Goal: Task Accomplishment & Management: Complete application form

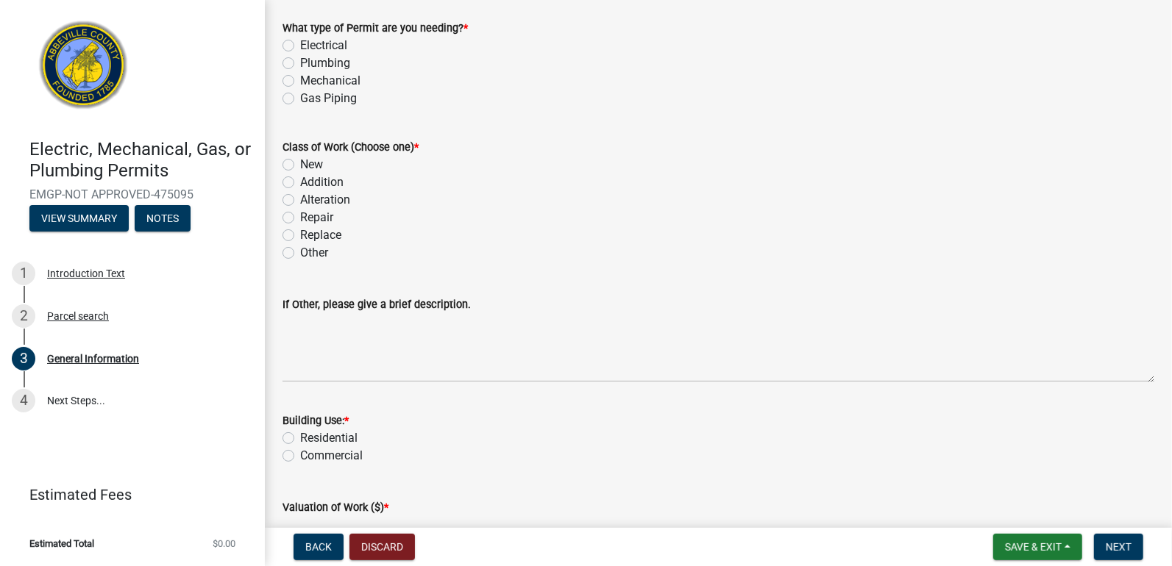
scroll to position [122, 0]
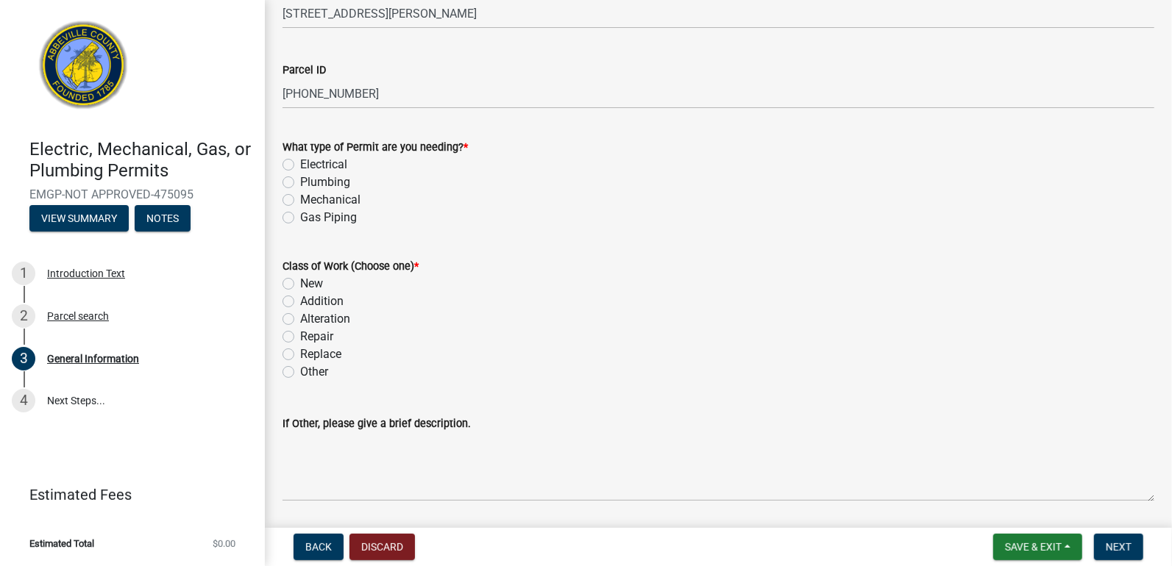
click at [300, 180] on label "Plumbing" at bounding box center [325, 183] width 50 height 18
click at [300, 180] on input "Plumbing" at bounding box center [305, 179] width 10 height 10
radio input "true"
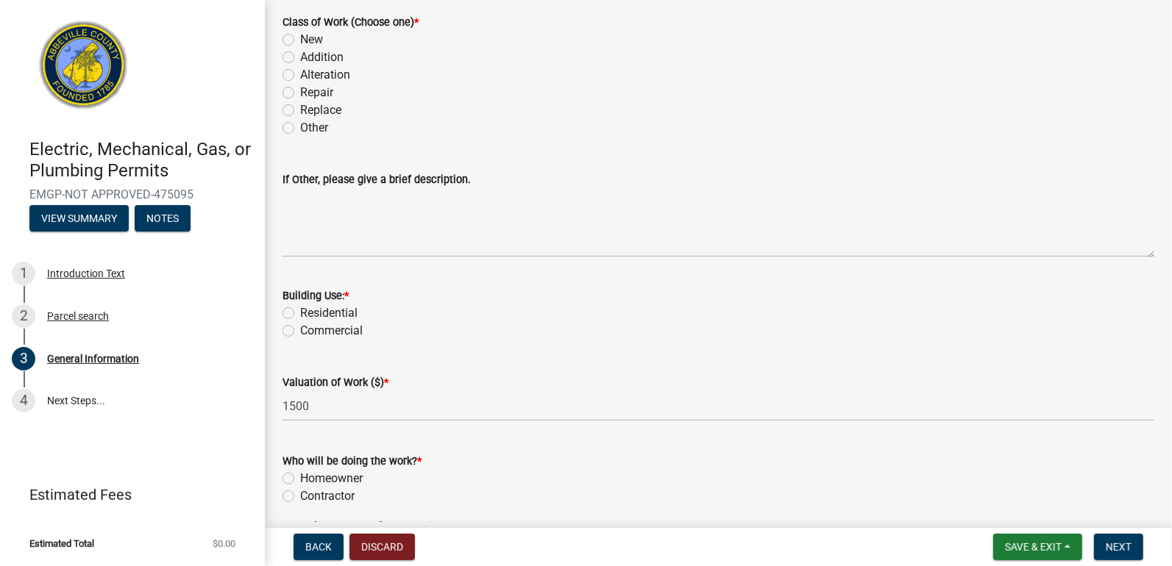
scroll to position [367, 0]
click at [300, 37] on label "New" at bounding box center [311, 39] width 23 height 18
click at [300, 37] on input "New" at bounding box center [305, 35] width 10 height 10
radio input "true"
click at [300, 308] on label "Residential" at bounding box center [328, 313] width 57 height 18
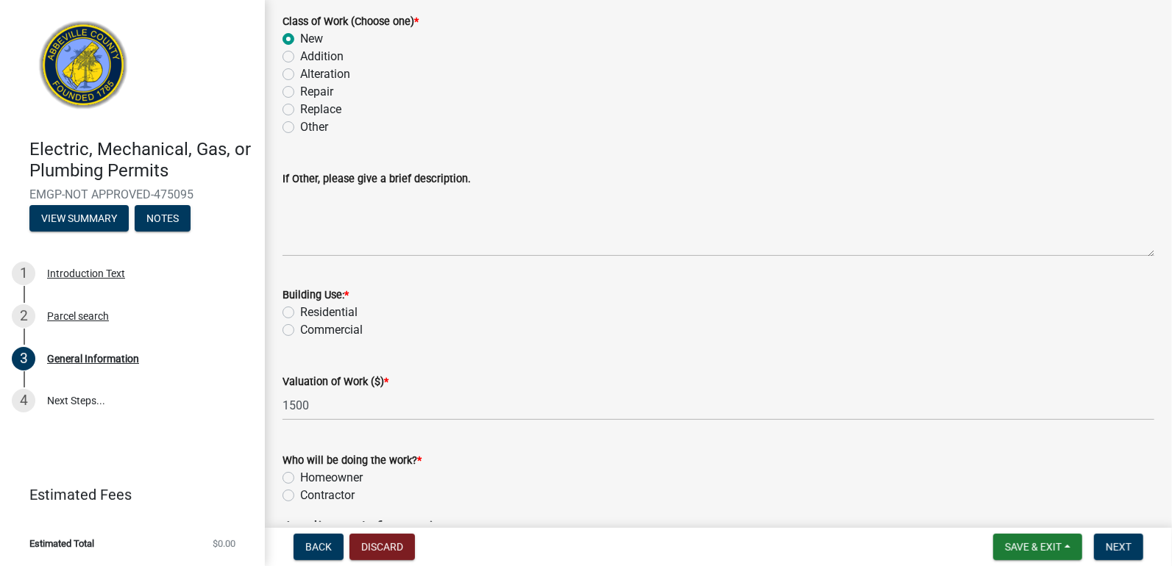
click at [300, 308] on input "Residential" at bounding box center [305, 309] width 10 height 10
radio input "true"
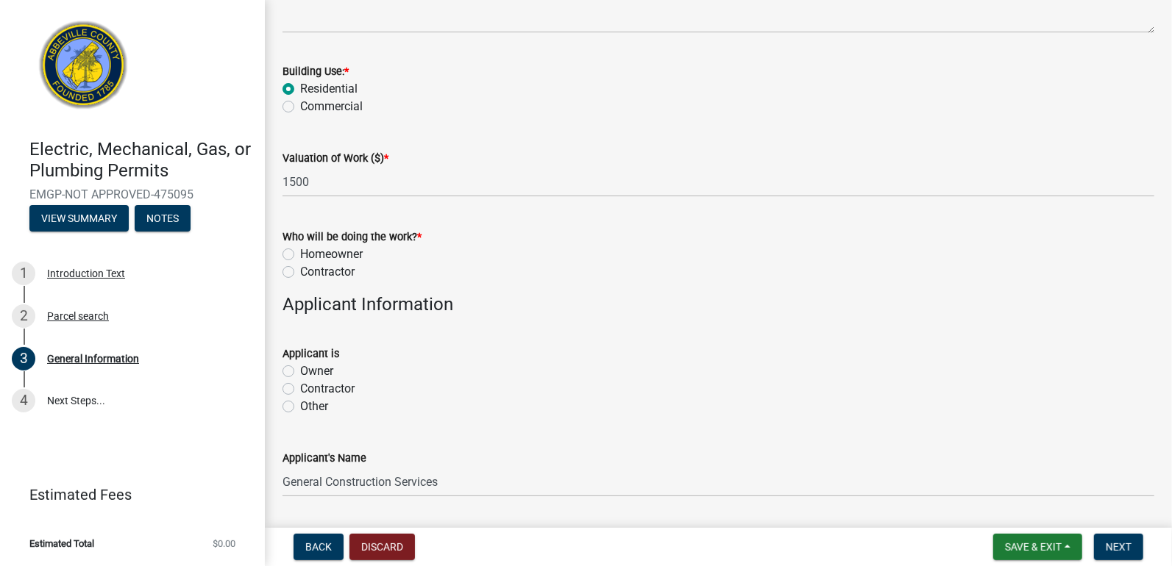
scroll to position [613, 0]
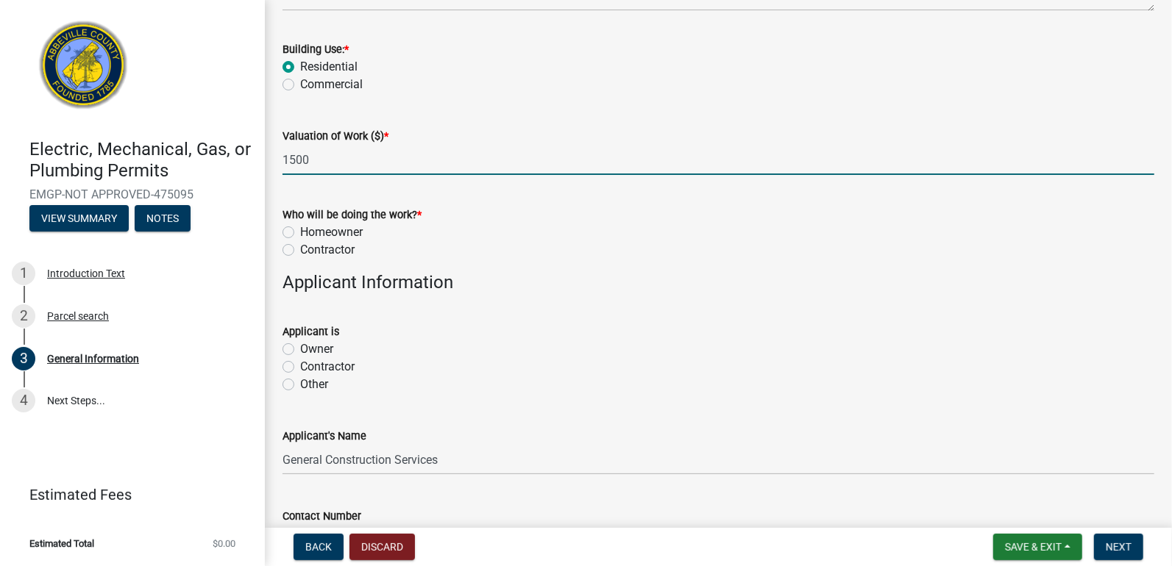
drag, startPoint x: 350, startPoint y: 165, endPoint x: 275, endPoint y: 155, distance: 75.7
click at [275, 155] on div "Valuation of Work ($) * 1500" at bounding box center [718, 141] width 894 height 68
type input "4"
type input "1500"
click at [300, 252] on label "Contractor" at bounding box center [327, 250] width 54 height 18
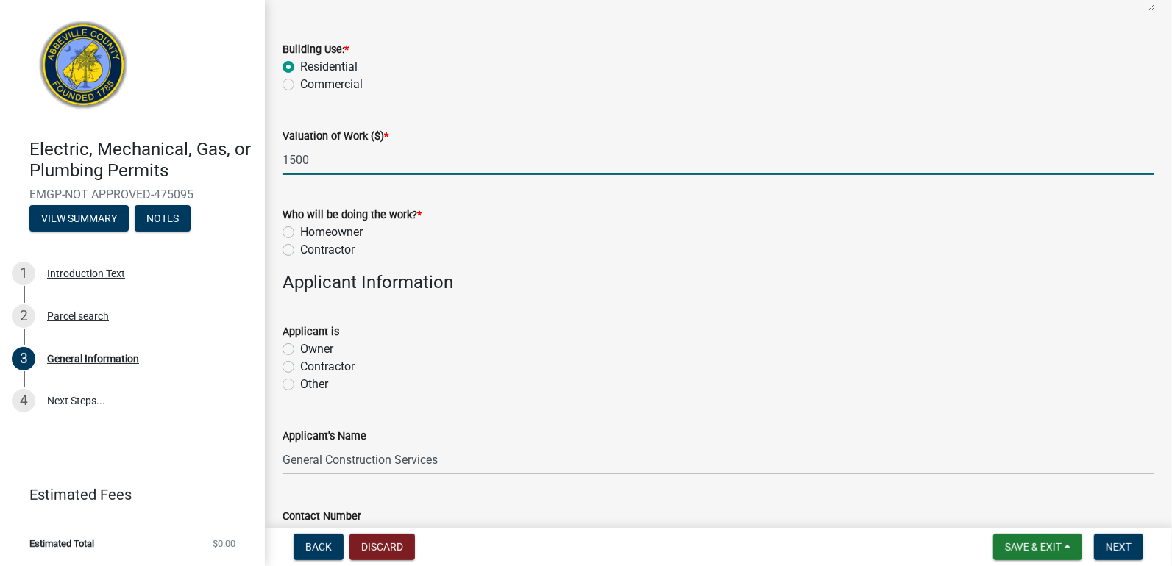
click at [300, 251] on input "Contractor" at bounding box center [305, 246] width 10 height 10
radio input "true"
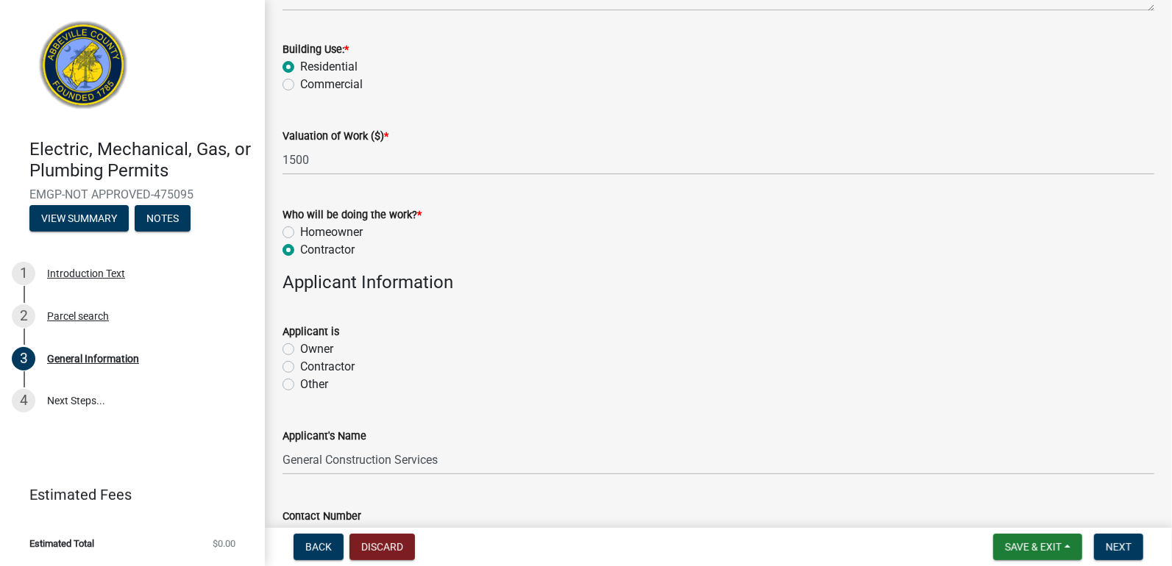
click at [300, 364] on label "Contractor" at bounding box center [327, 367] width 54 height 18
click at [300, 364] on input "Contractor" at bounding box center [305, 363] width 10 height 10
radio input "true"
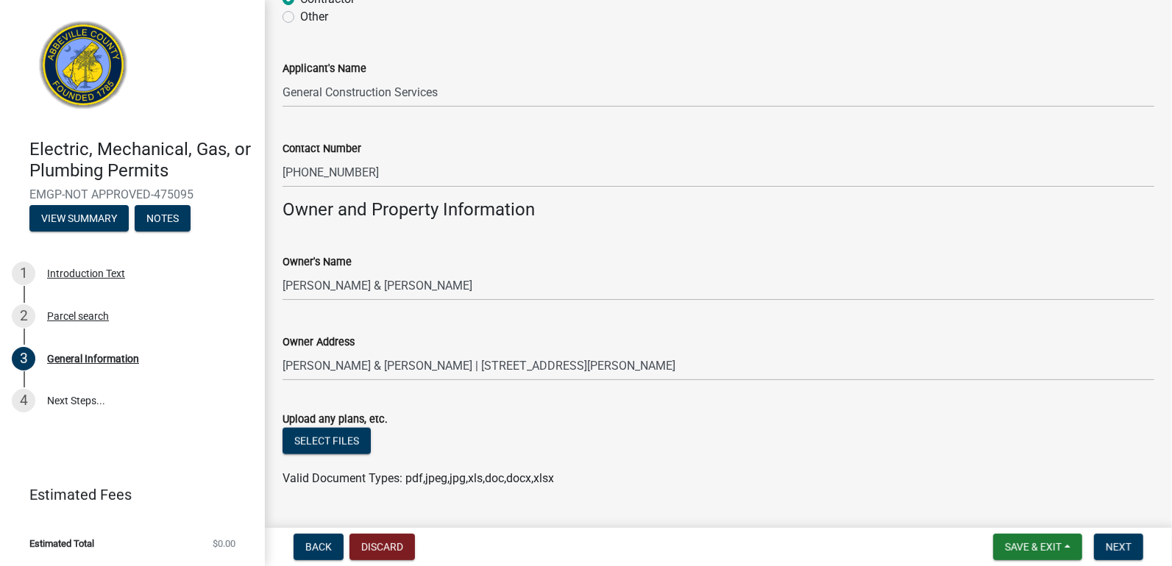
scroll to position [1015, 0]
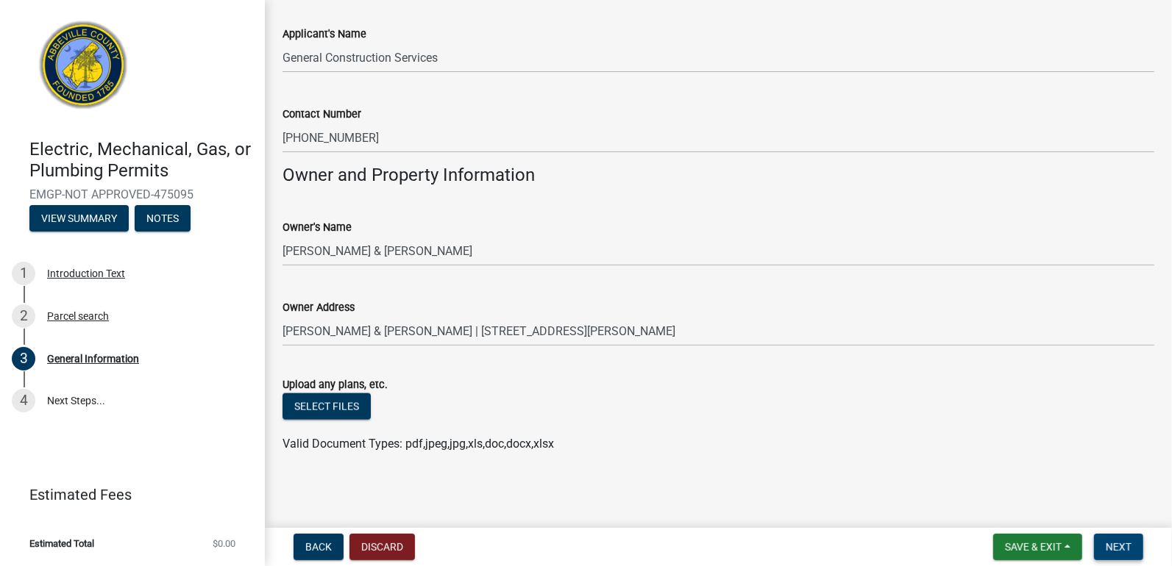
click at [1112, 544] on span "Next" at bounding box center [1118, 547] width 26 height 12
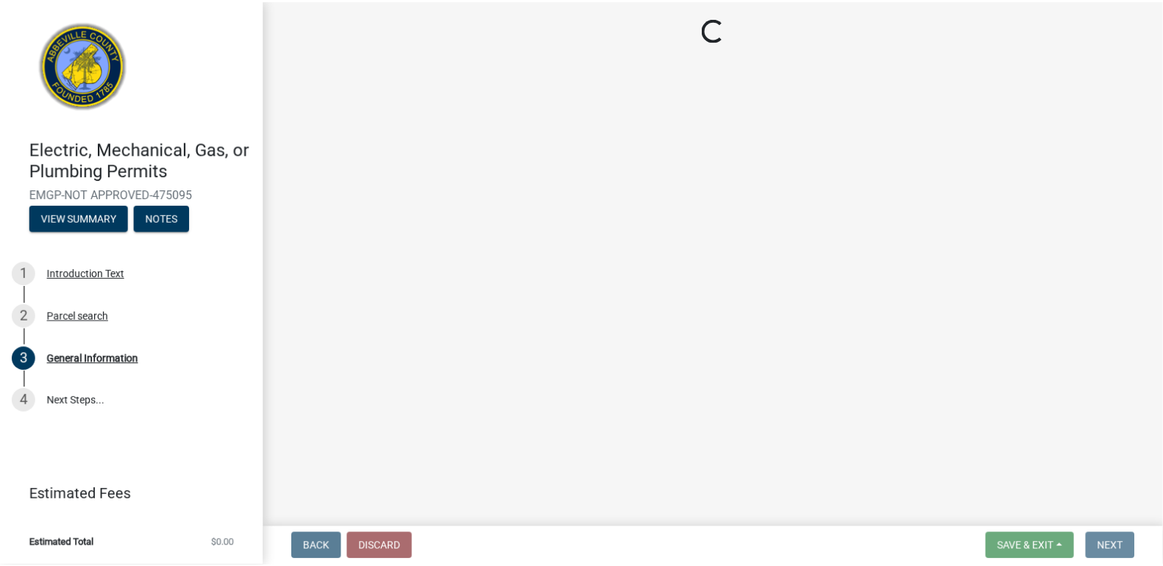
scroll to position [0, 0]
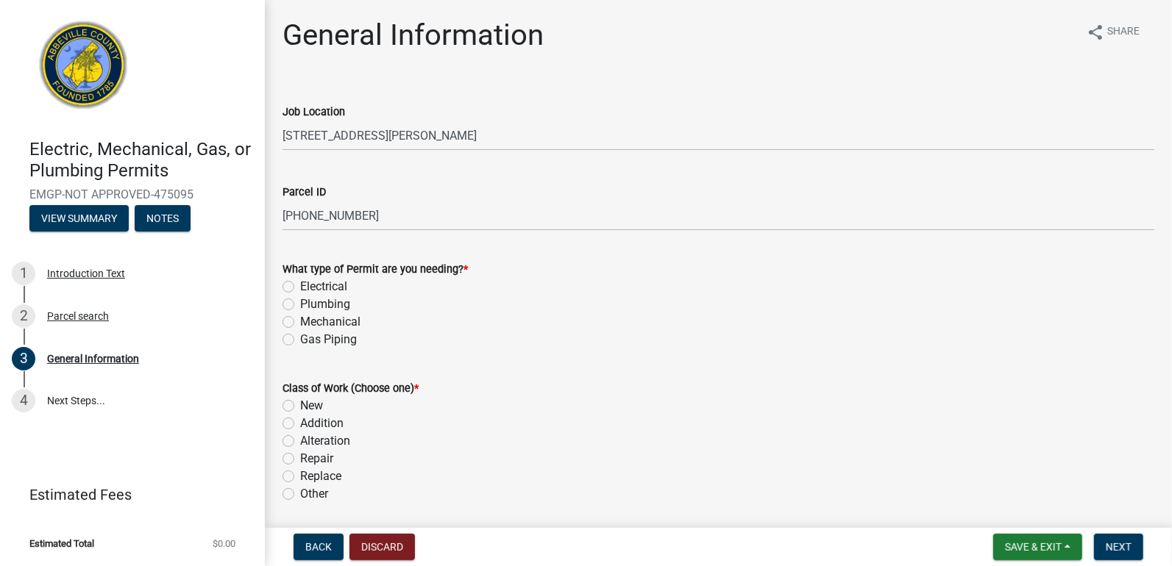
click at [300, 304] on label "Plumbing" at bounding box center [325, 305] width 50 height 18
click at [300, 304] on input "Plumbing" at bounding box center [305, 301] width 10 height 10
radio input "true"
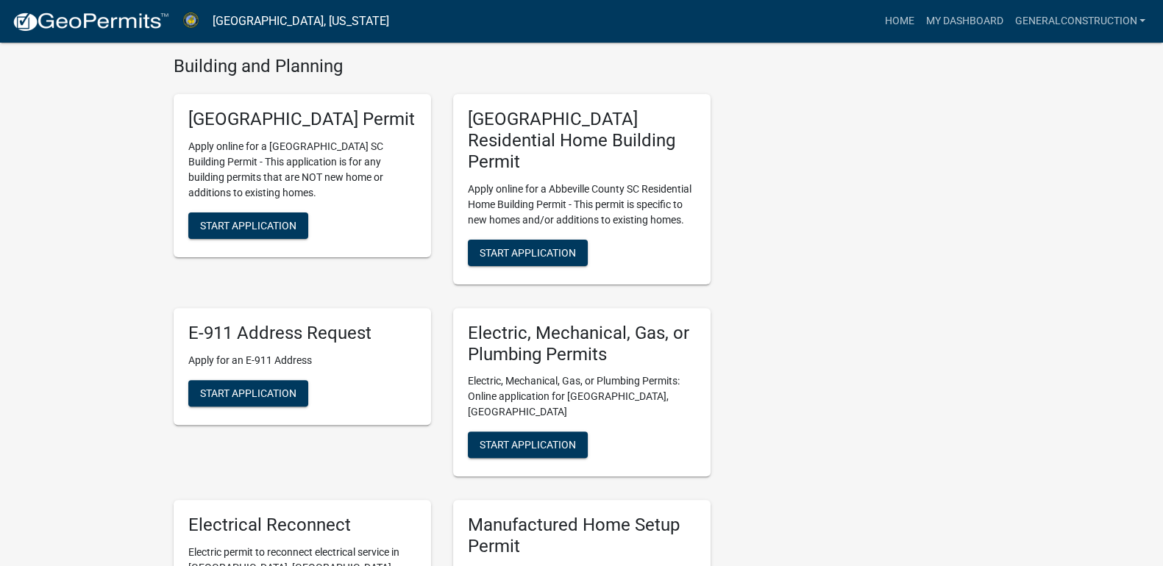
scroll to position [552, 0]
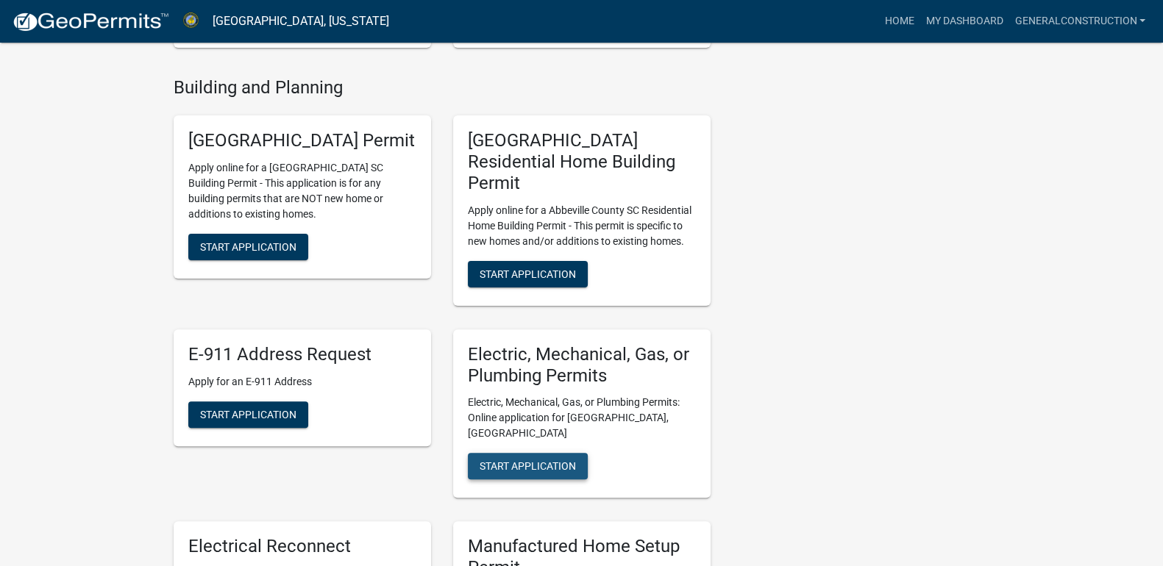
click at [521, 453] on button "Start Application" at bounding box center [528, 466] width 120 height 26
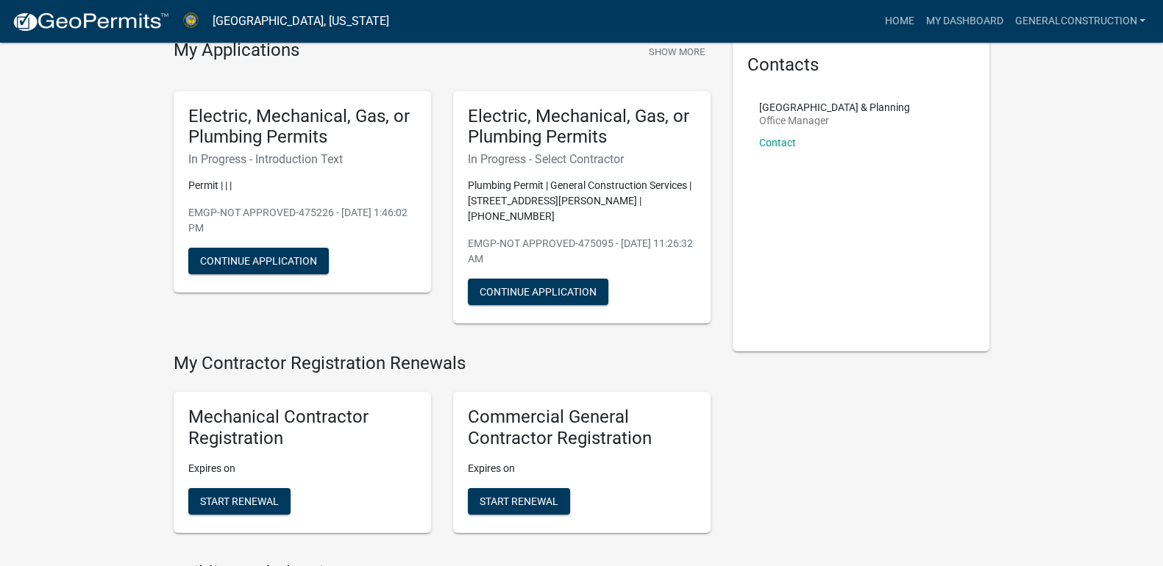
scroll to position [61, 0]
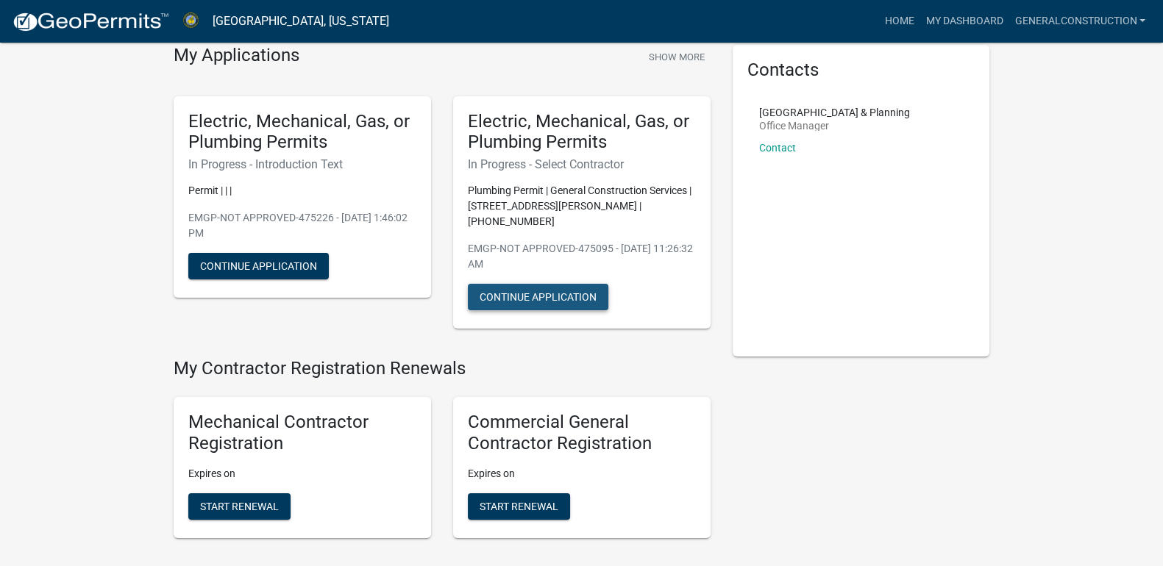
click at [552, 284] on button "Continue Application" at bounding box center [538, 297] width 140 height 26
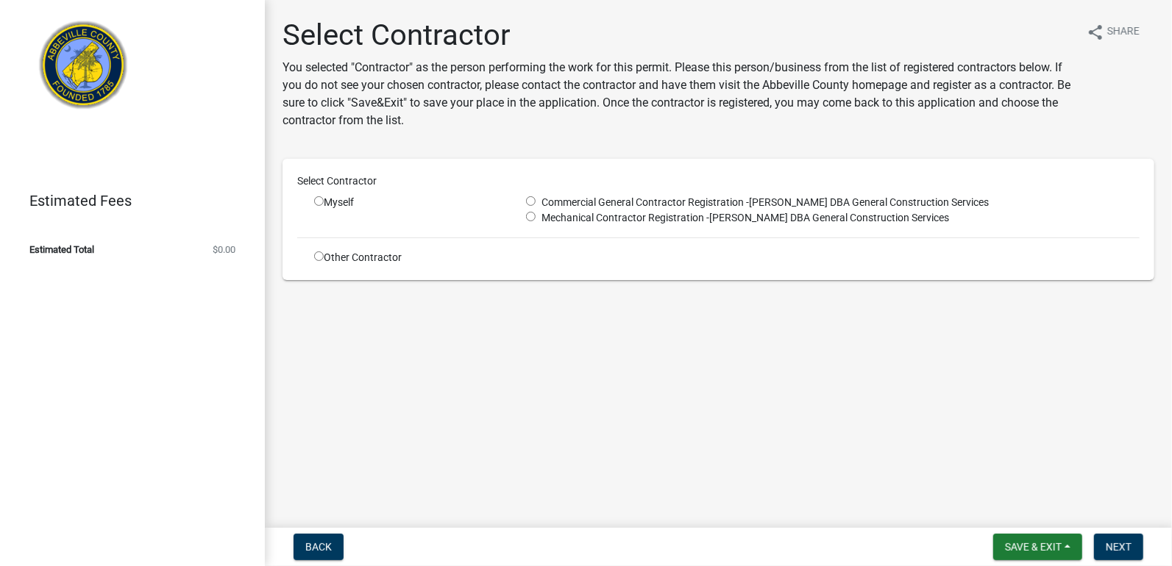
click at [529, 215] on input "radio" at bounding box center [531, 217] width 10 height 10
radio input "true"
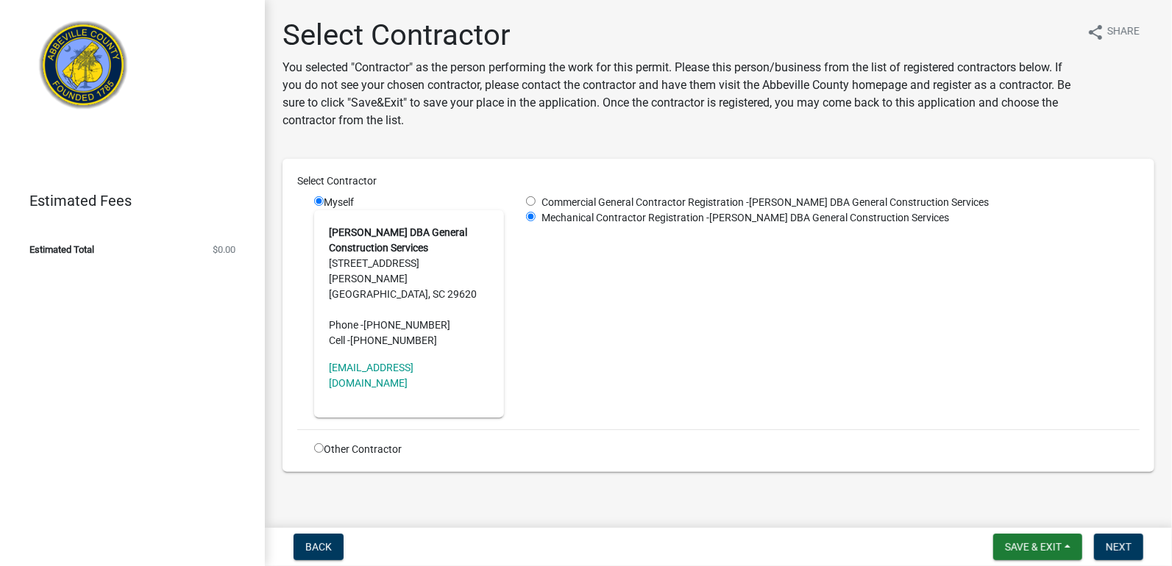
click at [532, 295] on div "Commercial General Contractor Registration - [PERSON_NAME] DBA General Construc…" at bounding box center [832, 306] width 635 height 223
click at [491, 442] on div "Other Contractor" at bounding box center [409, 449] width 212 height 15
click at [1122, 550] on span "Next" at bounding box center [1118, 547] width 26 height 12
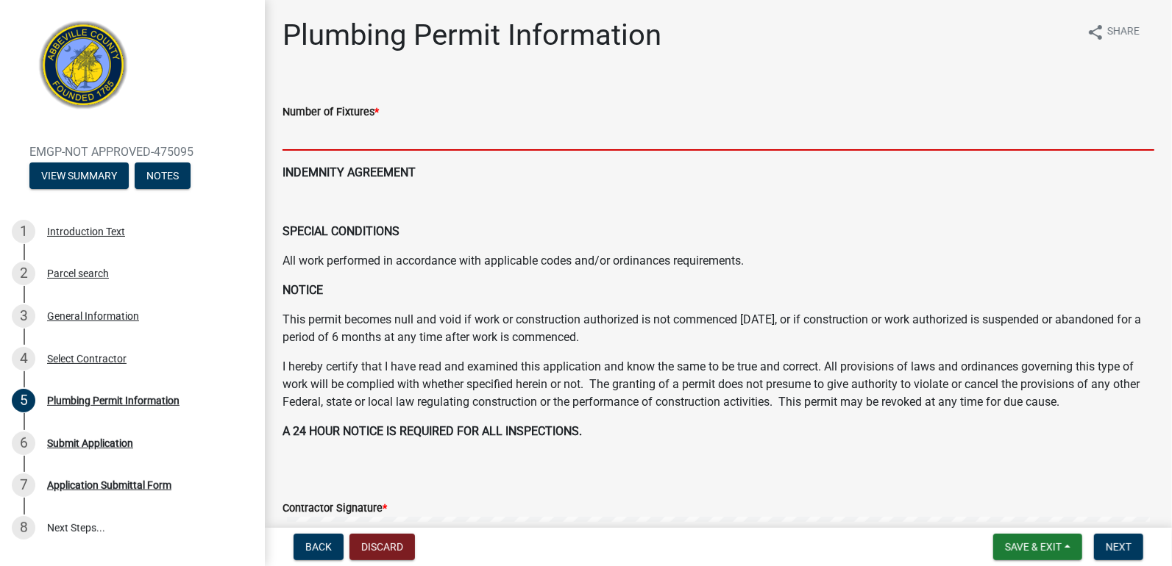
click at [298, 138] on input "text" at bounding box center [718, 136] width 872 height 30
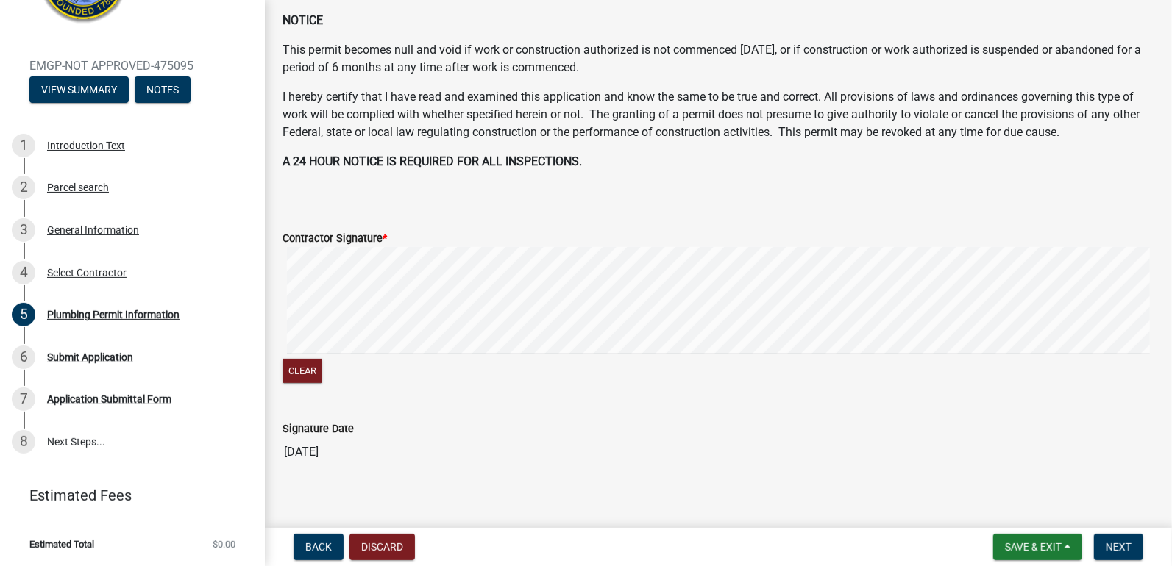
scroll to position [283, 0]
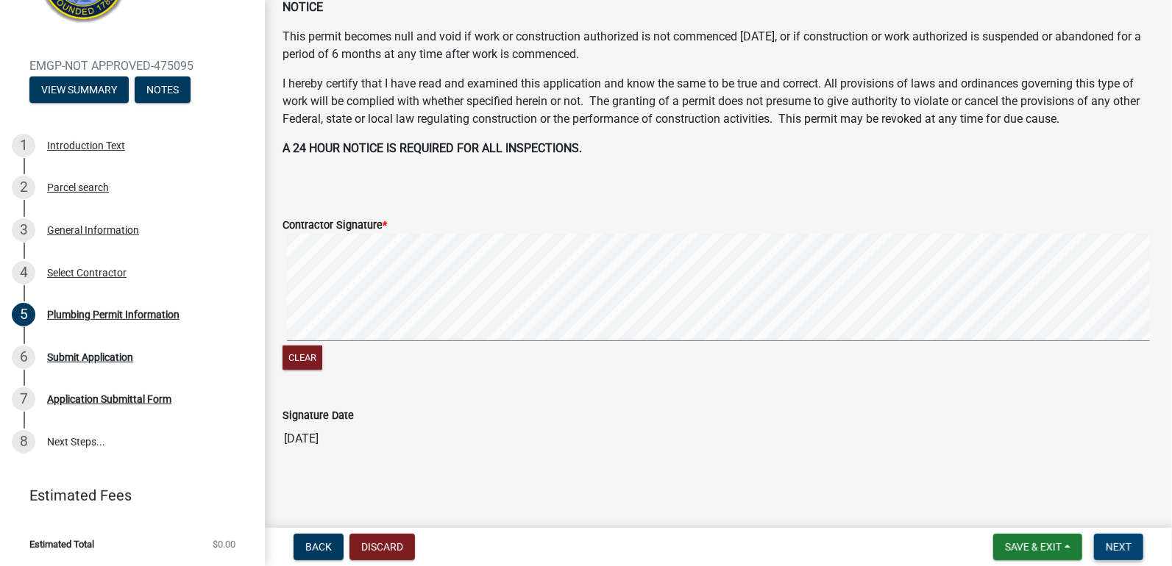
type input "6"
click at [1114, 549] on span "Next" at bounding box center [1118, 547] width 26 height 12
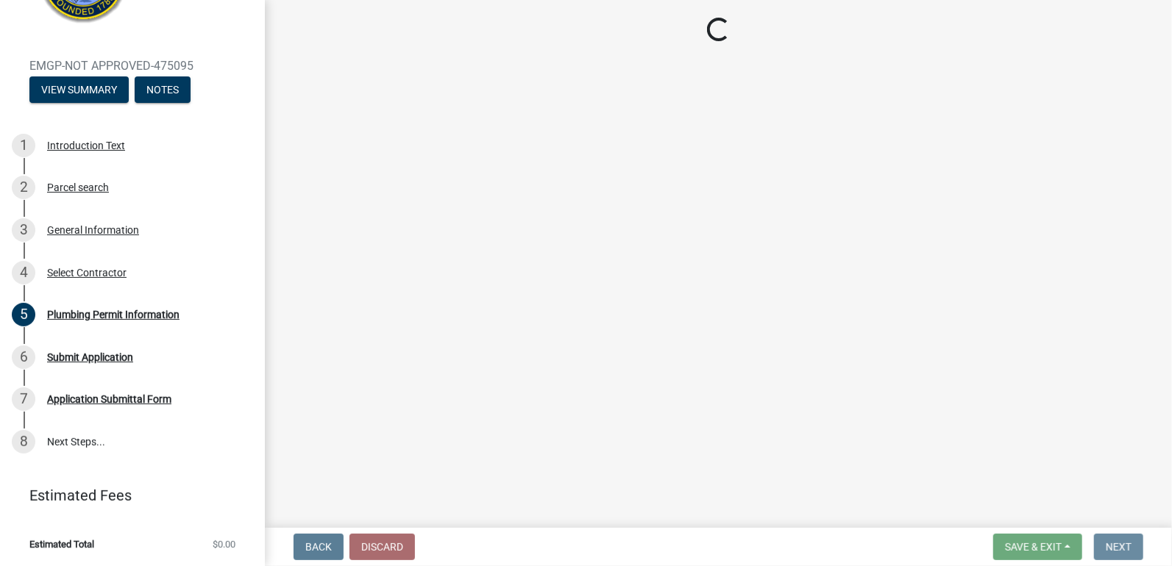
scroll to position [0, 0]
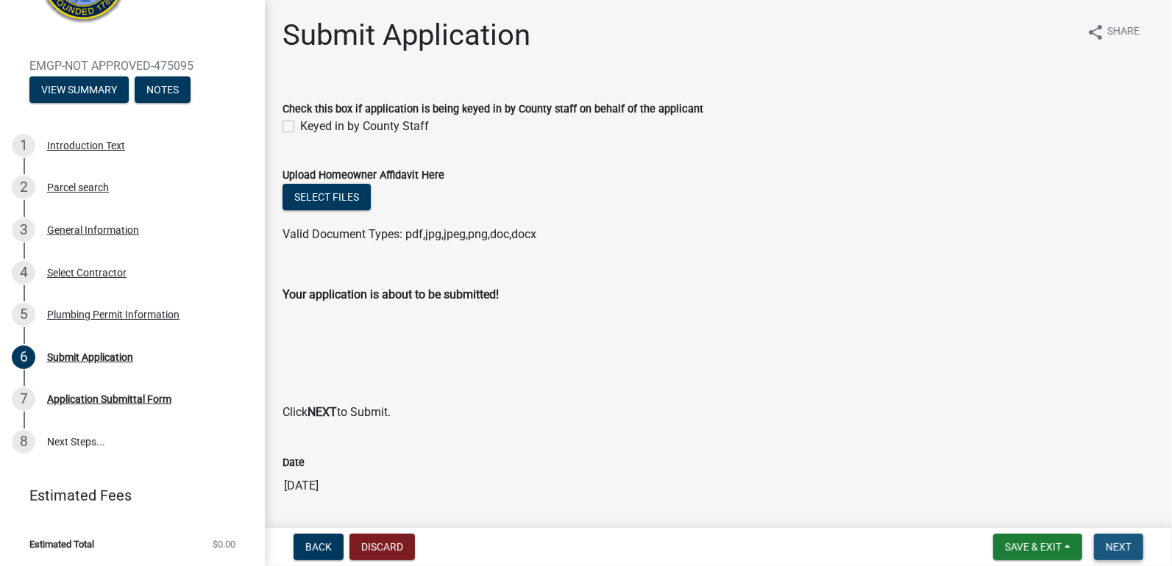
click at [1114, 549] on span "Next" at bounding box center [1118, 547] width 26 height 12
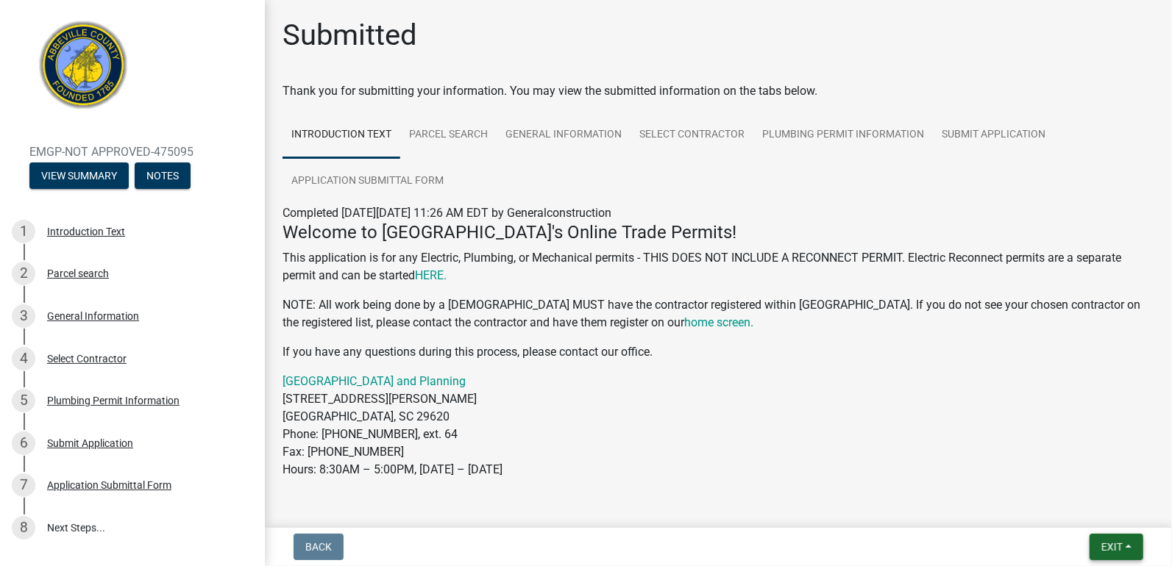
click at [1120, 540] on button "Exit" at bounding box center [1116, 547] width 54 height 26
click at [1063, 505] on button "Save & Exit" at bounding box center [1084, 508] width 118 height 35
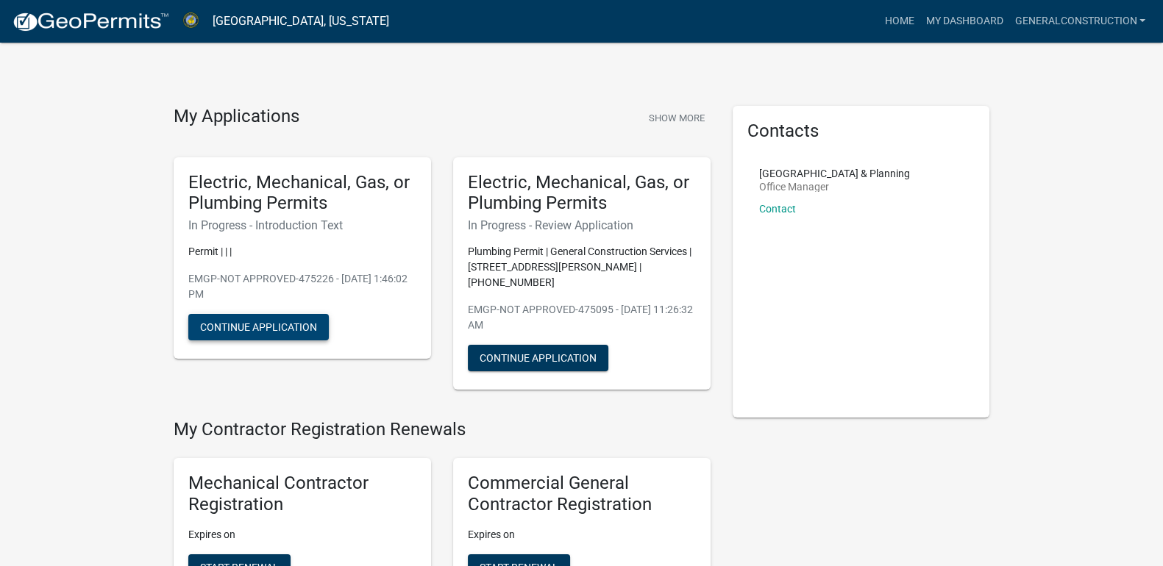
click at [268, 323] on button "Continue Application" at bounding box center [258, 327] width 140 height 26
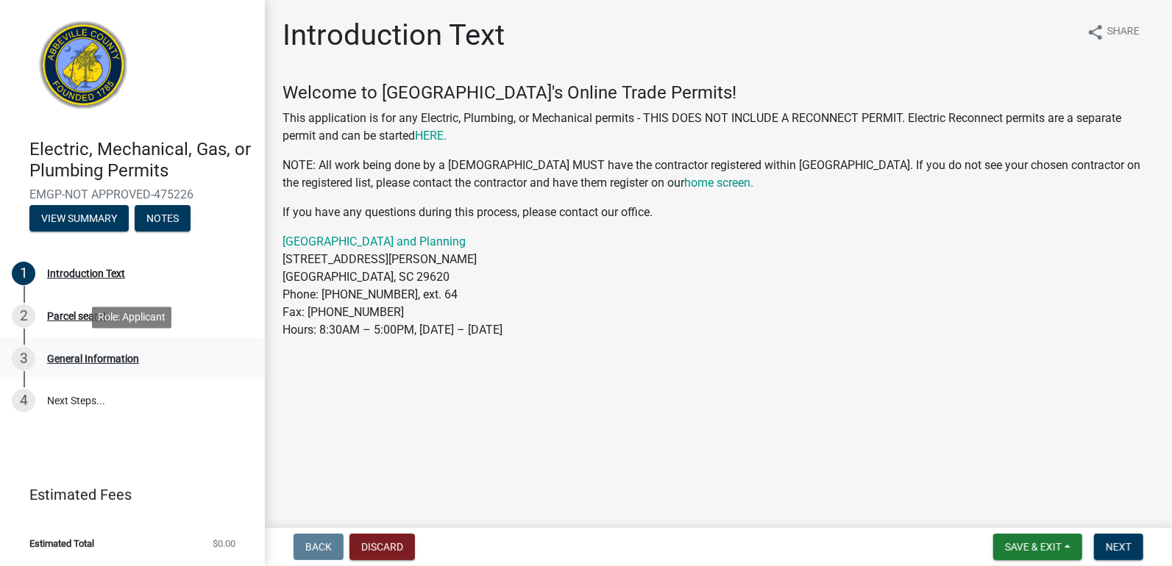
click at [100, 354] on div "General Information" at bounding box center [93, 359] width 92 height 10
click at [105, 357] on div "General Information" at bounding box center [93, 359] width 92 height 10
click at [188, 340] on link "3 General Information" at bounding box center [132, 359] width 265 height 43
click at [87, 213] on button "View Summary" at bounding box center [78, 218] width 99 height 26
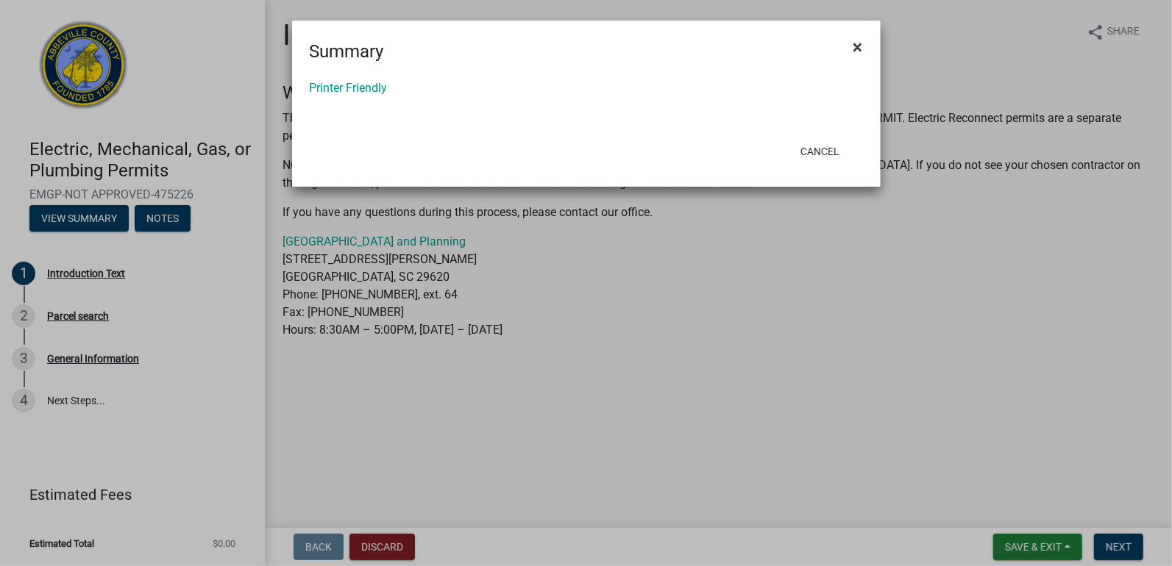
click at [861, 44] on span "×" at bounding box center [858, 47] width 10 height 21
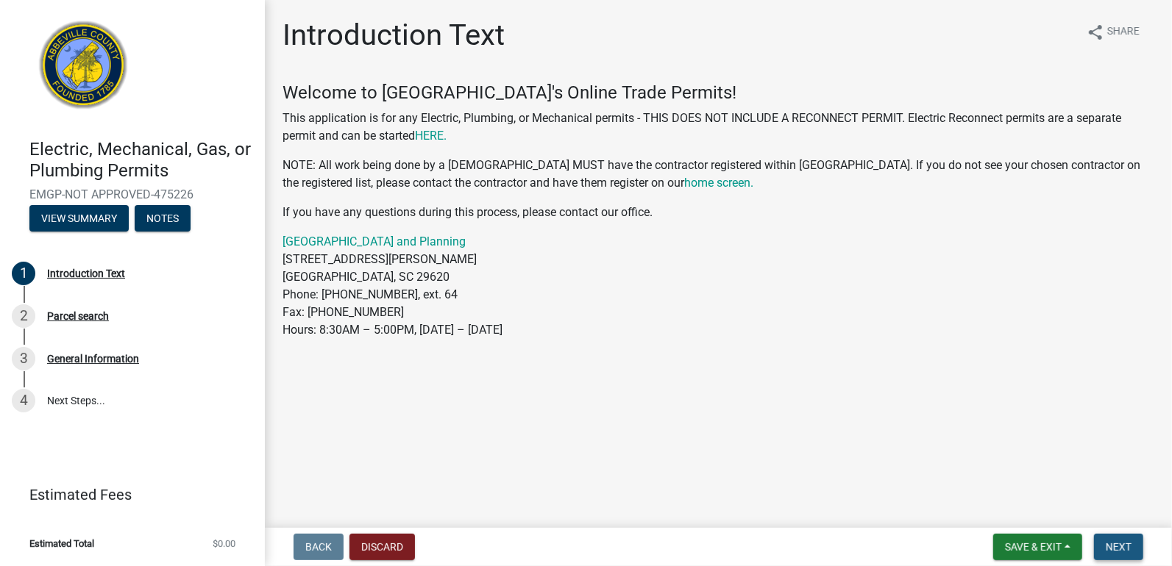
click at [1118, 549] on span "Next" at bounding box center [1118, 547] width 26 height 12
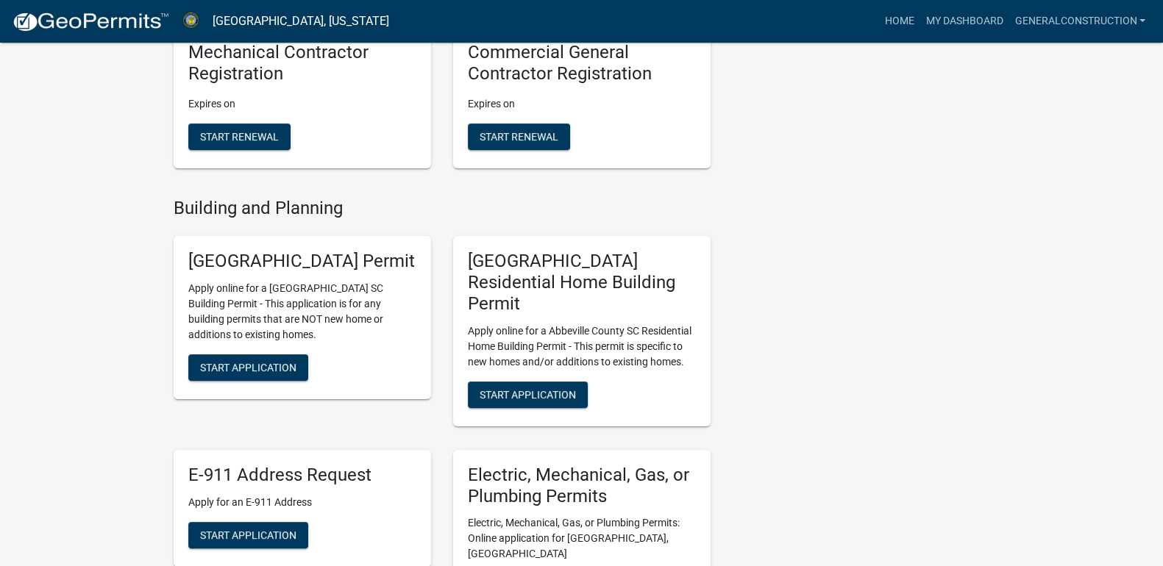
scroll to position [277, 0]
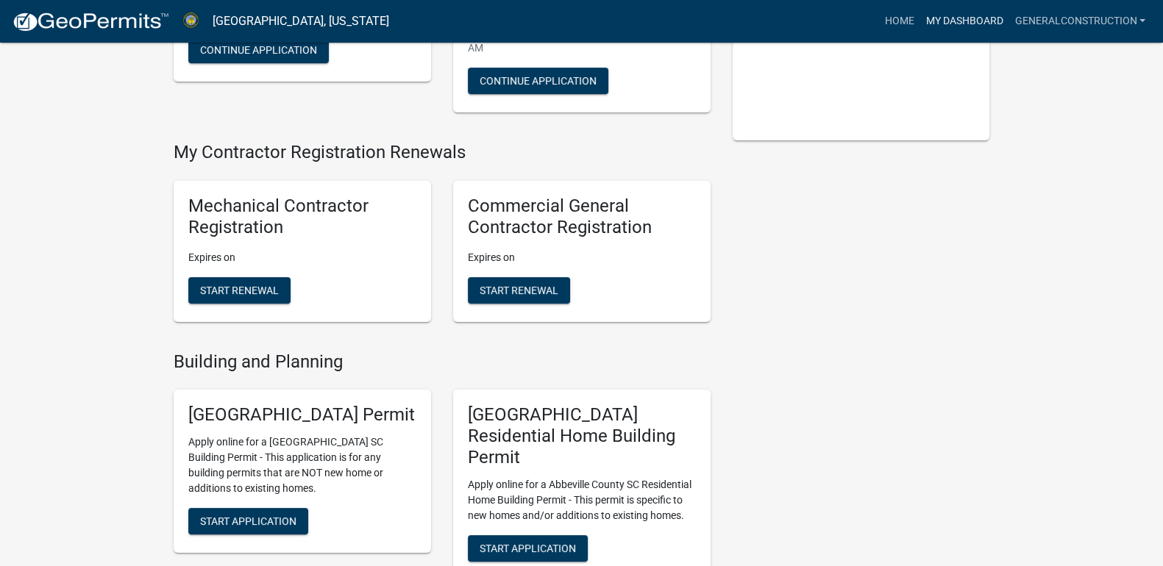
click at [952, 15] on link "My Dashboard" at bounding box center [963, 21] width 89 height 28
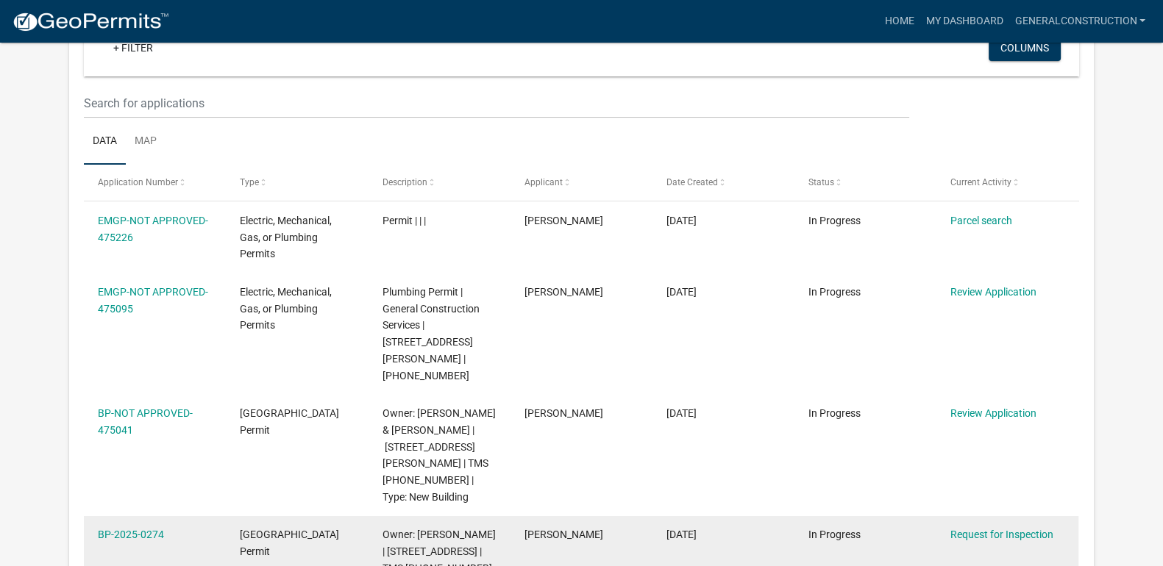
scroll to position [198, 0]
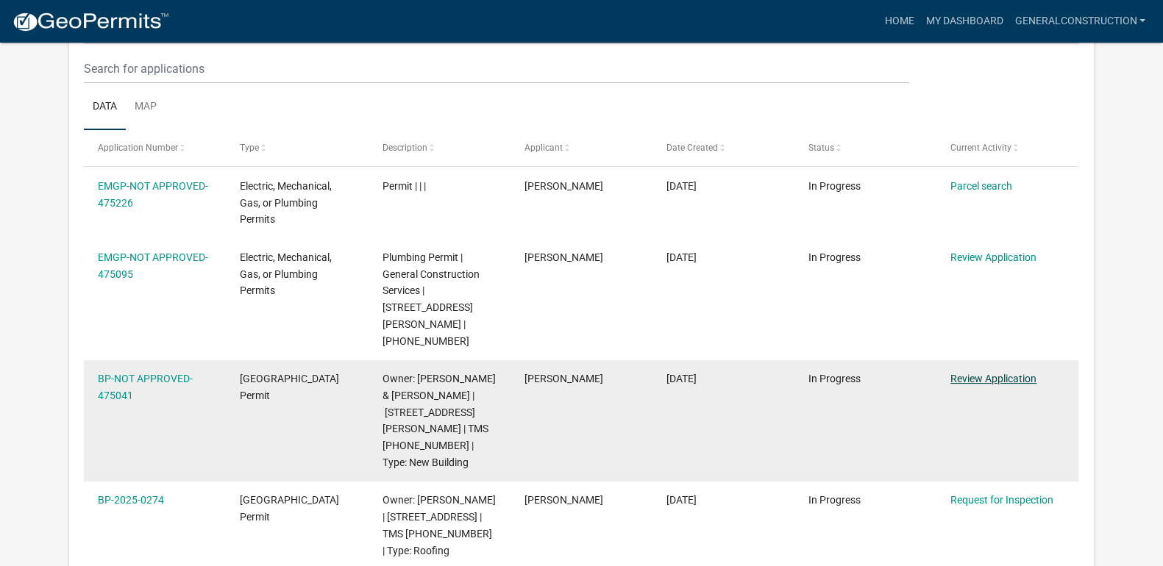
click at [980, 373] on link "Review Application" at bounding box center [993, 379] width 86 height 12
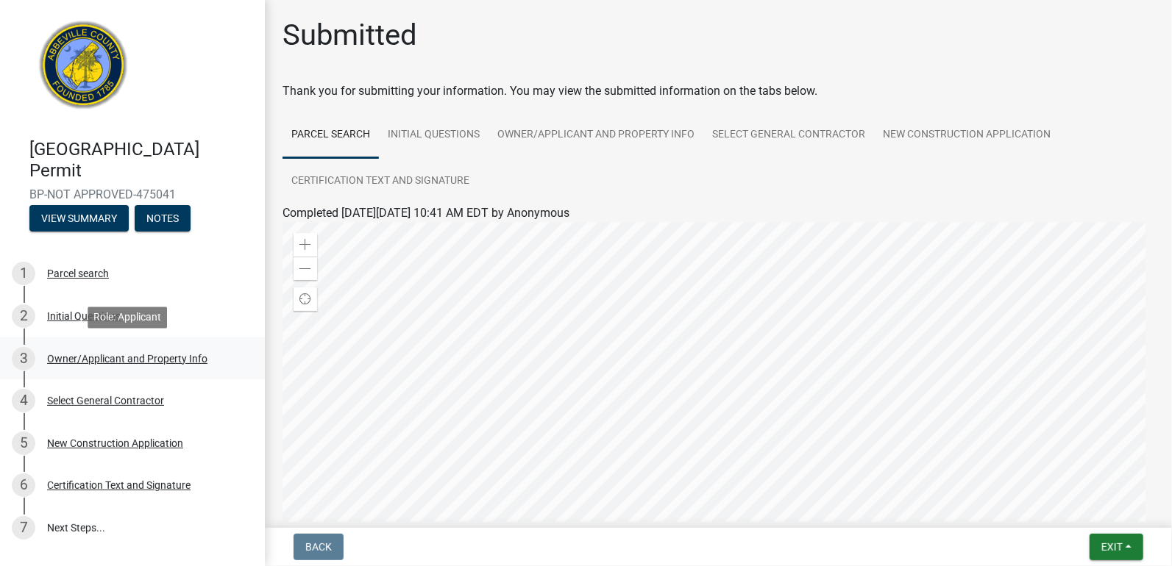
click at [85, 358] on div "Owner/Applicant and Property Info" at bounding box center [127, 359] width 160 height 10
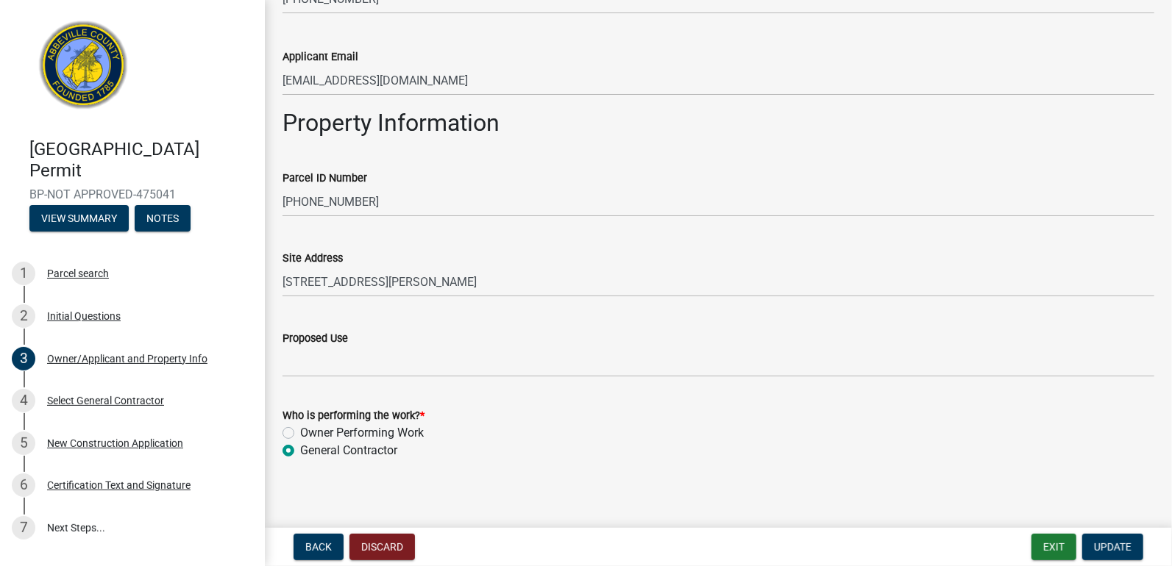
scroll to position [632, 0]
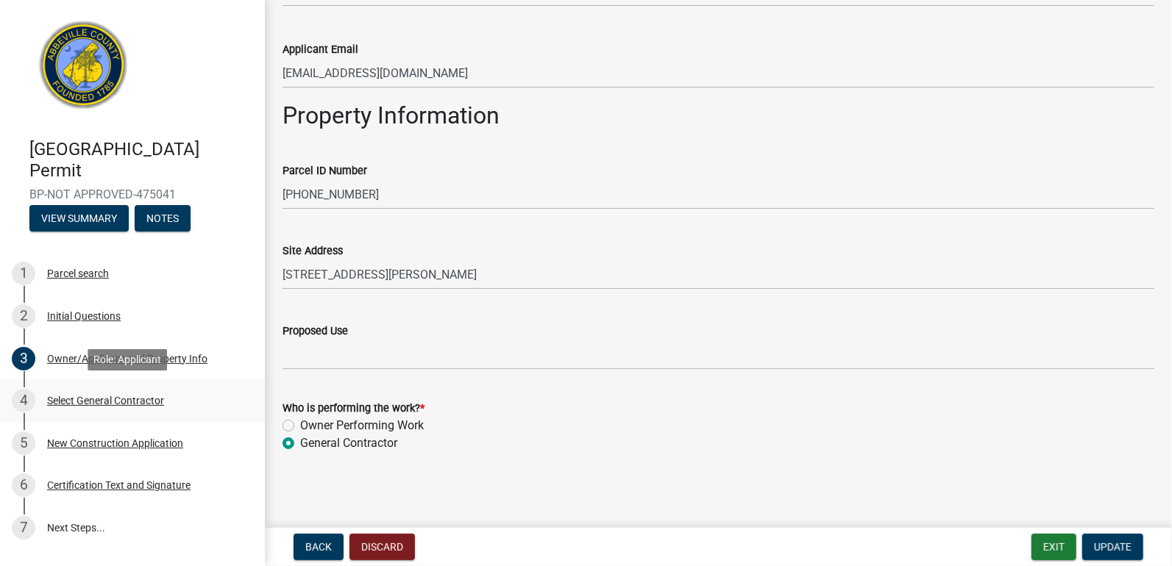
click at [140, 402] on div "Select General Contractor" at bounding box center [105, 401] width 117 height 10
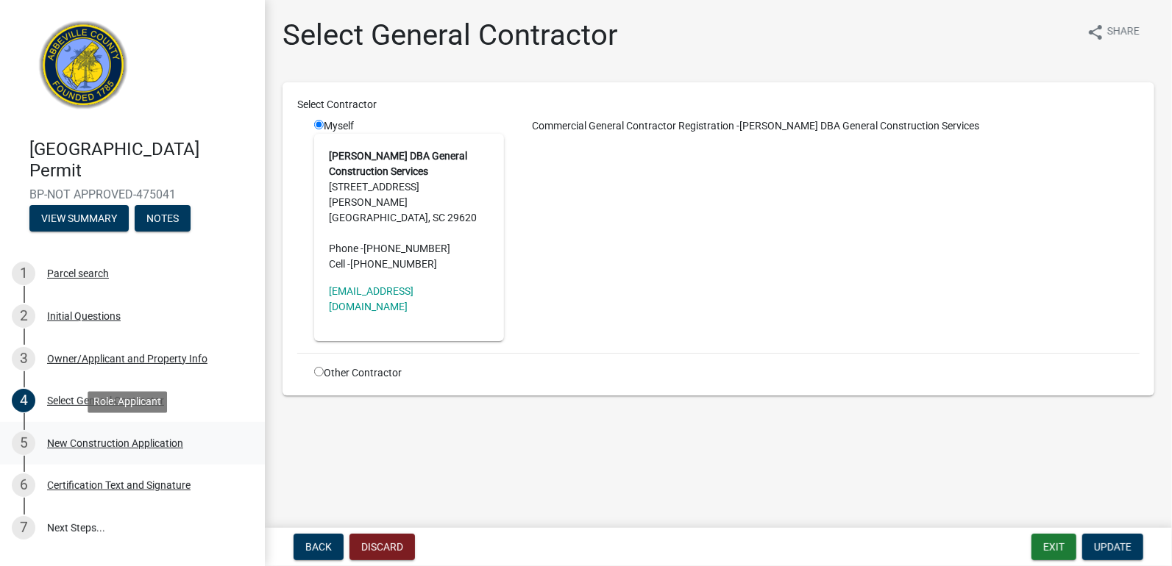
click at [130, 449] on div "New Construction Application" at bounding box center [115, 443] width 136 height 10
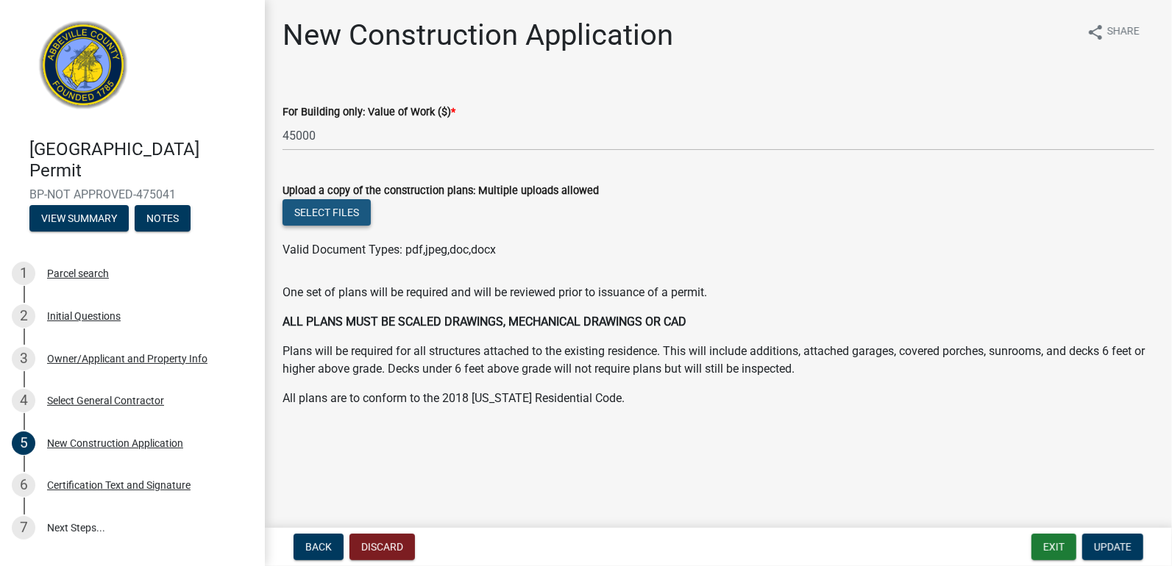
click at [324, 215] on button "Select files" at bounding box center [326, 212] width 88 height 26
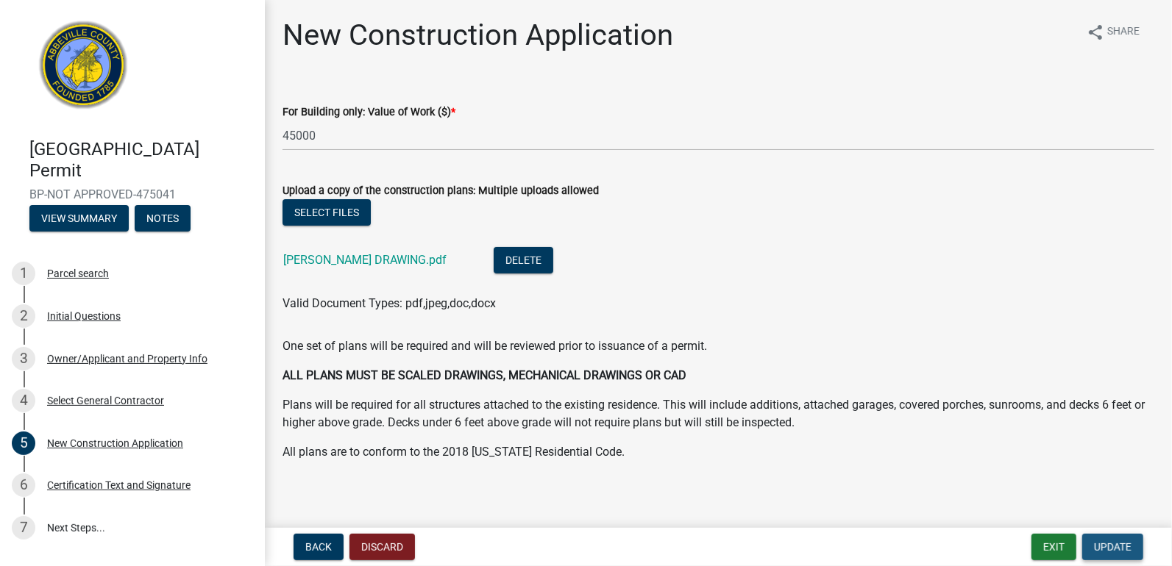
click at [1107, 548] on span "Update" at bounding box center [1113, 547] width 38 height 12
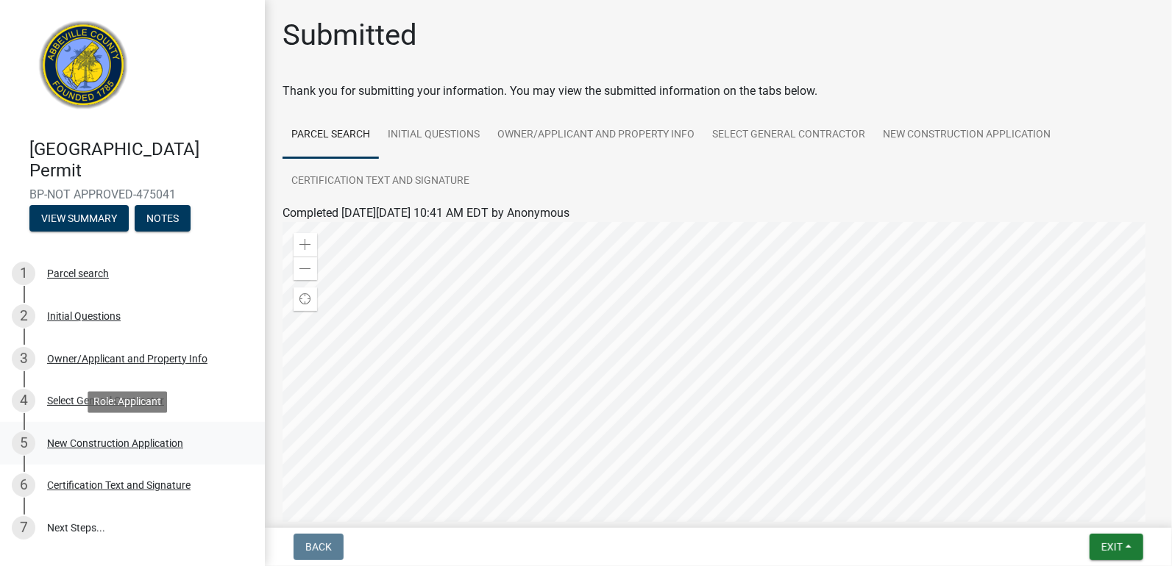
click at [103, 445] on div "New Construction Application" at bounding box center [115, 443] width 136 height 10
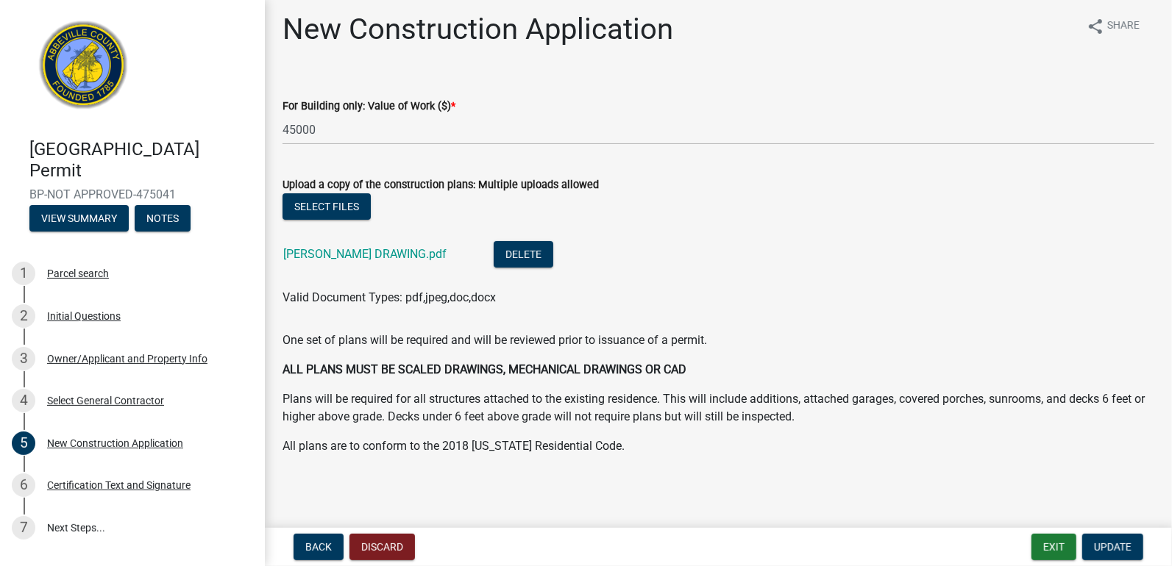
scroll to position [7, 0]
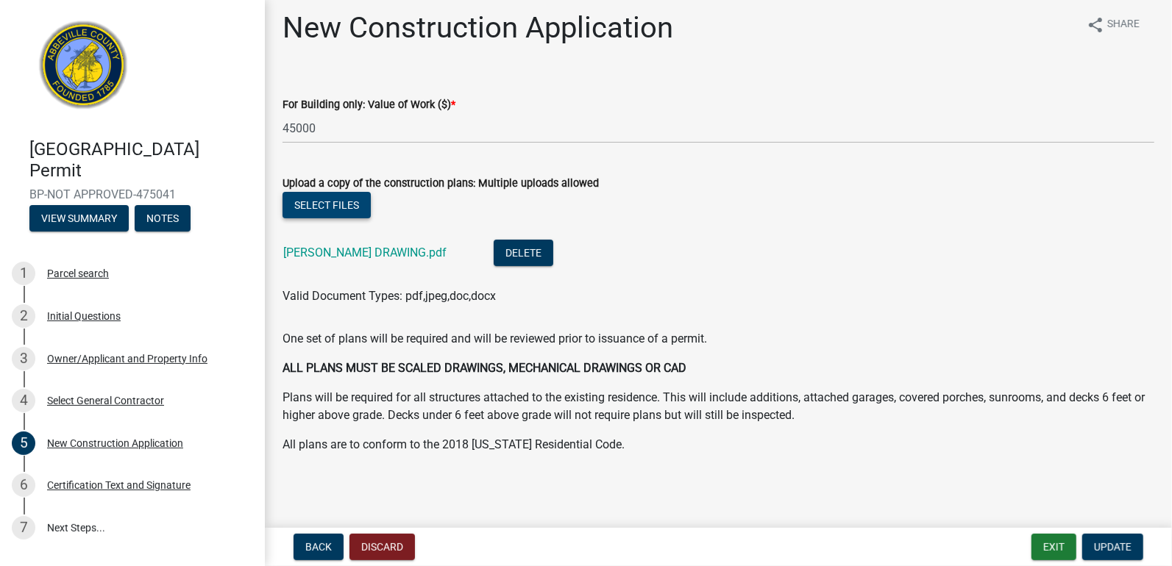
click at [343, 204] on button "Select files" at bounding box center [326, 205] width 88 height 26
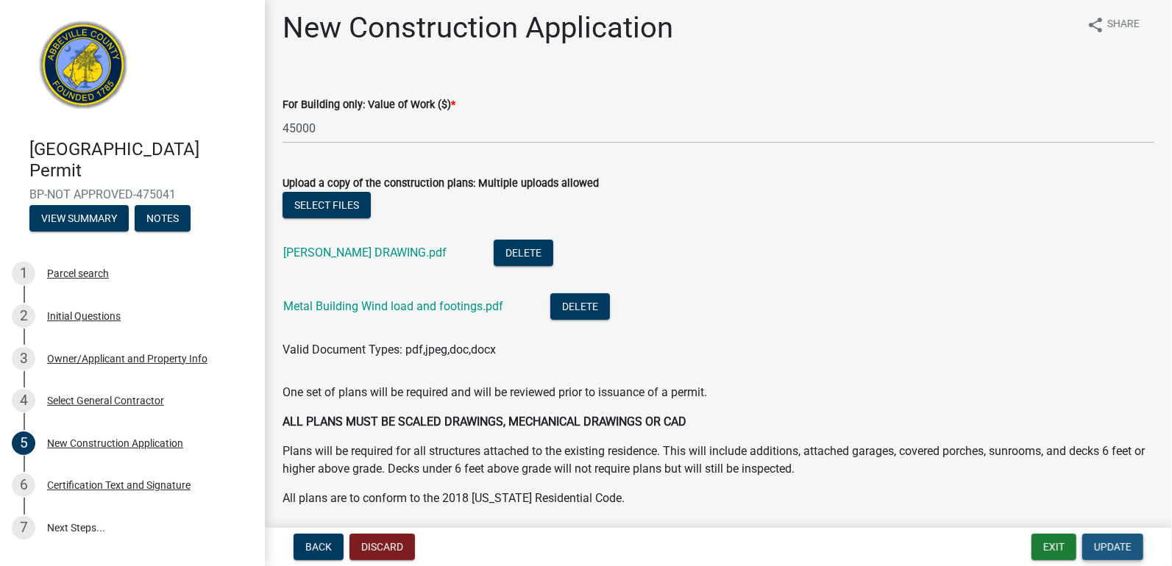
click at [1122, 551] on span "Update" at bounding box center [1113, 547] width 38 height 12
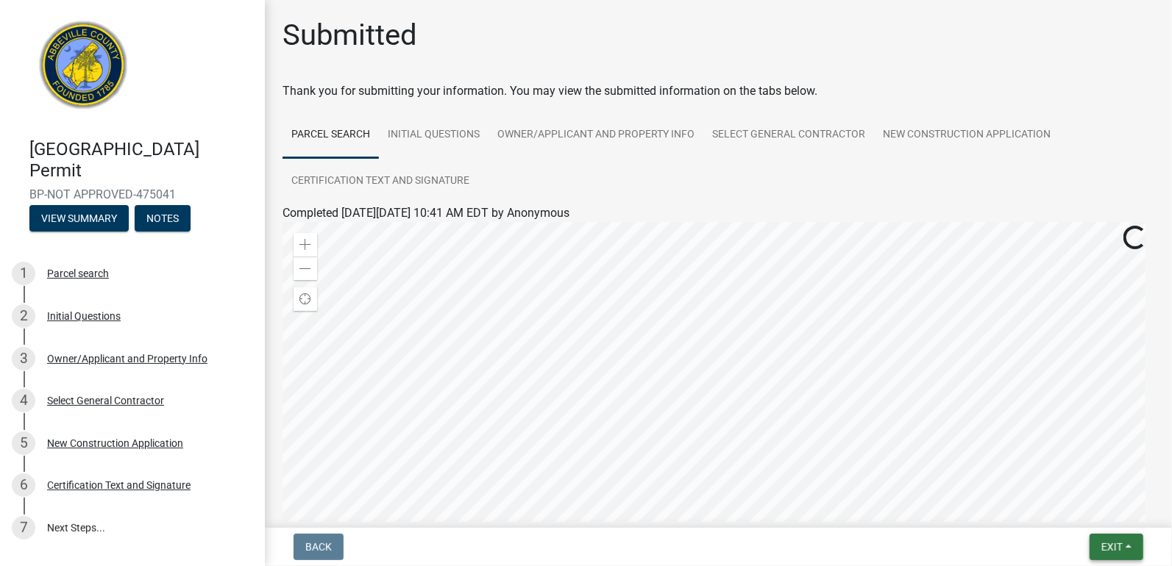
click at [1122, 551] on span "Exit" at bounding box center [1111, 547] width 21 height 12
